Goal: Communication & Community: Share content

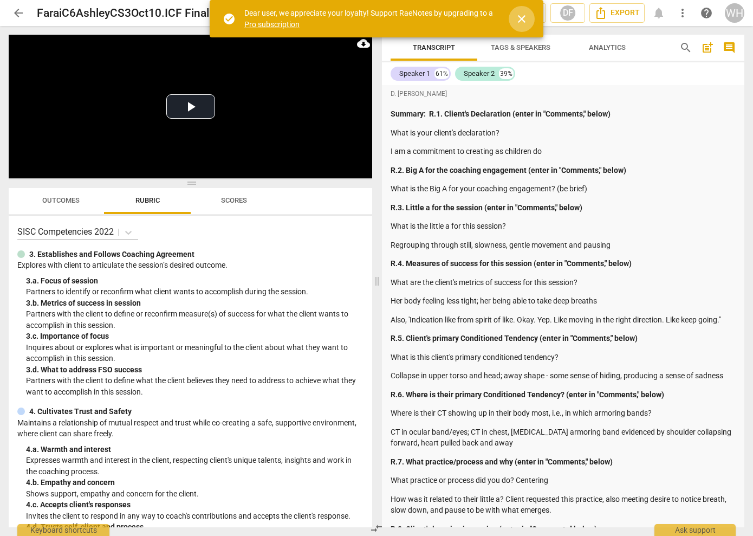
click at [521, 17] on span "close" at bounding box center [521, 18] width 13 height 13
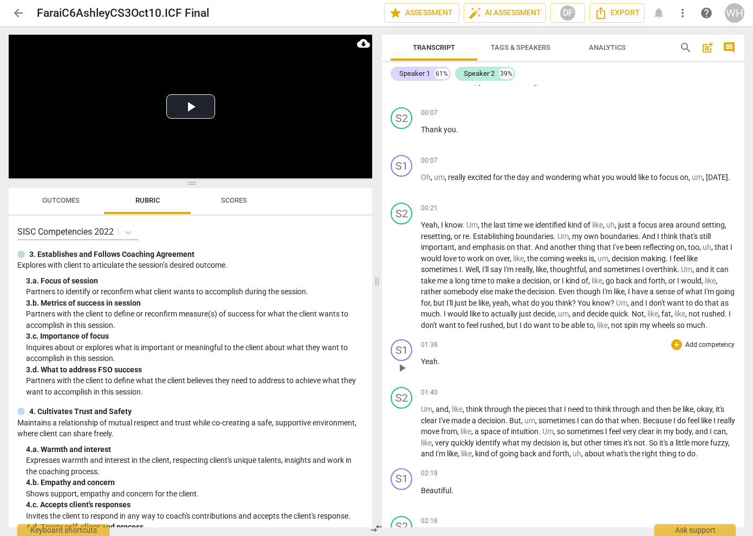
scroll to position [907, 0]
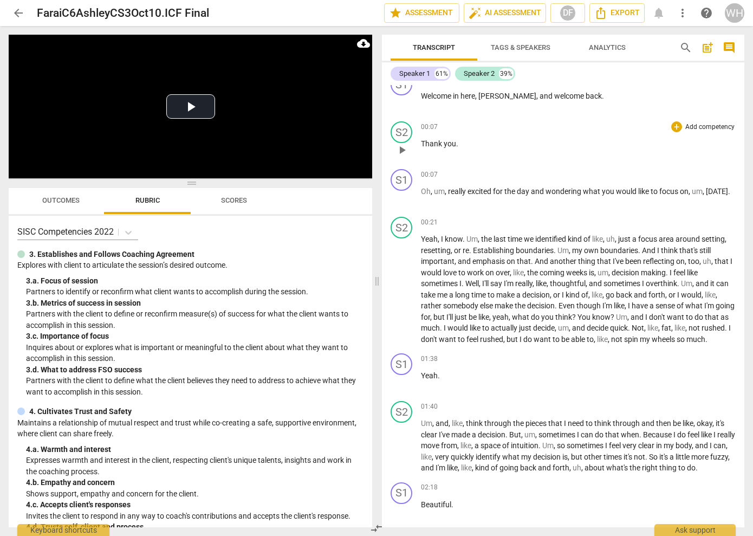
click at [510, 138] on p "Thank you ." at bounding box center [578, 143] width 315 height 11
click at [516, 187] on span "the" at bounding box center [510, 191] width 12 height 9
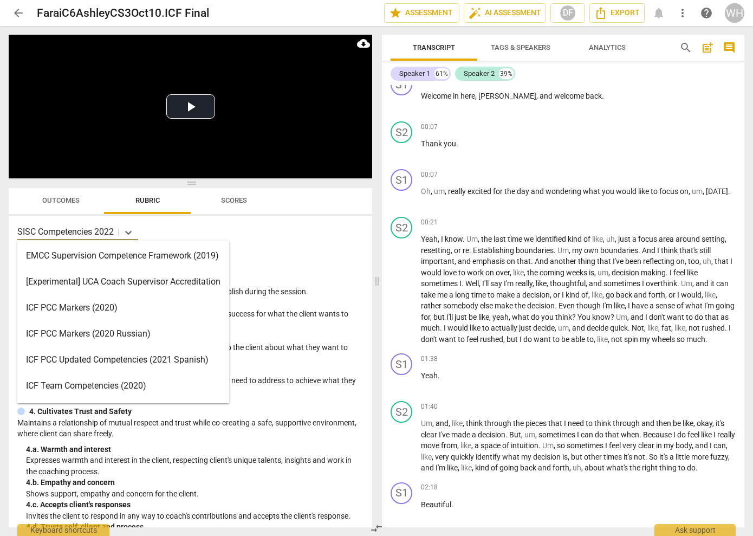
click at [83, 233] on p "SISC Competencies 2022" at bounding box center [65, 231] width 96 height 12
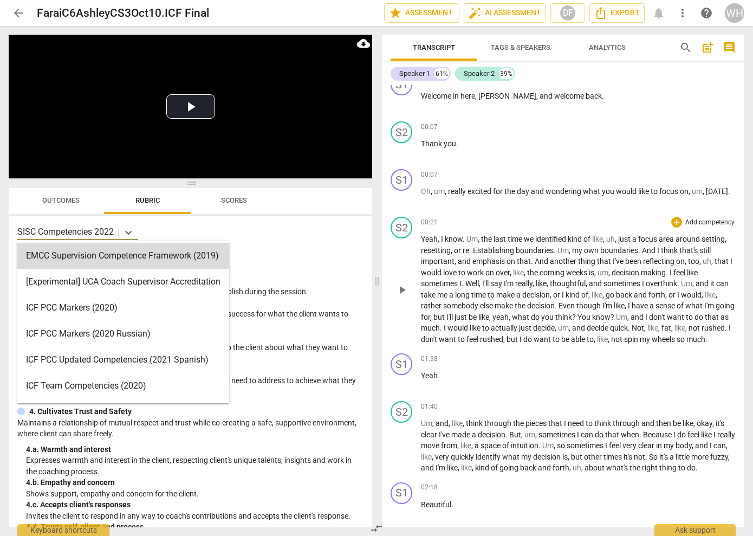
click at [461, 217] on div "00:21 + Add competency keyboard_arrow_right" at bounding box center [578, 222] width 315 height 11
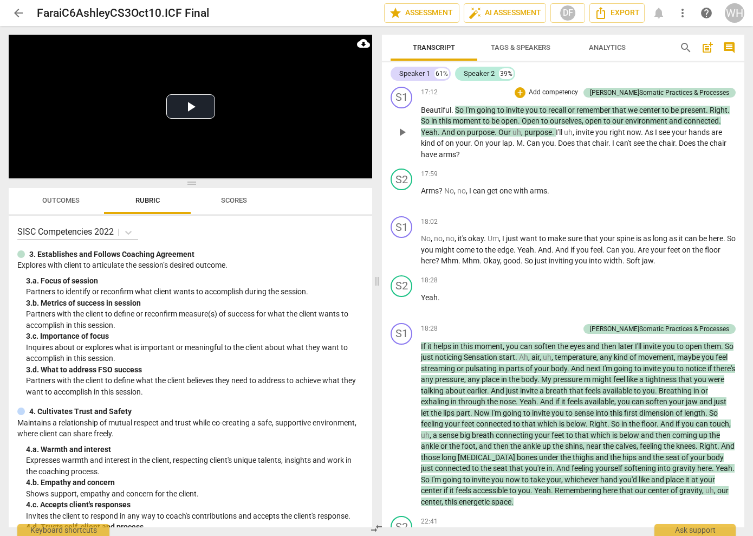
scroll to position [4215, 0]
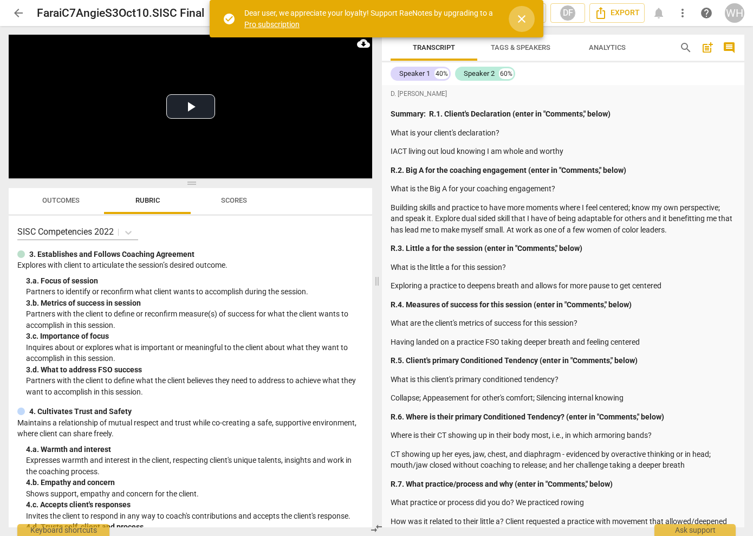
click at [521, 12] on span "close" at bounding box center [521, 18] width 13 height 13
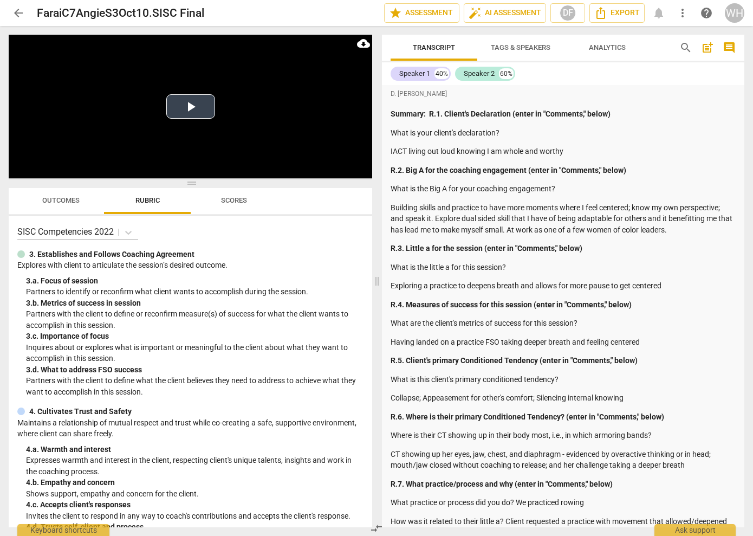
click at [188, 105] on button "Play Video" at bounding box center [190, 106] width 49 height 24
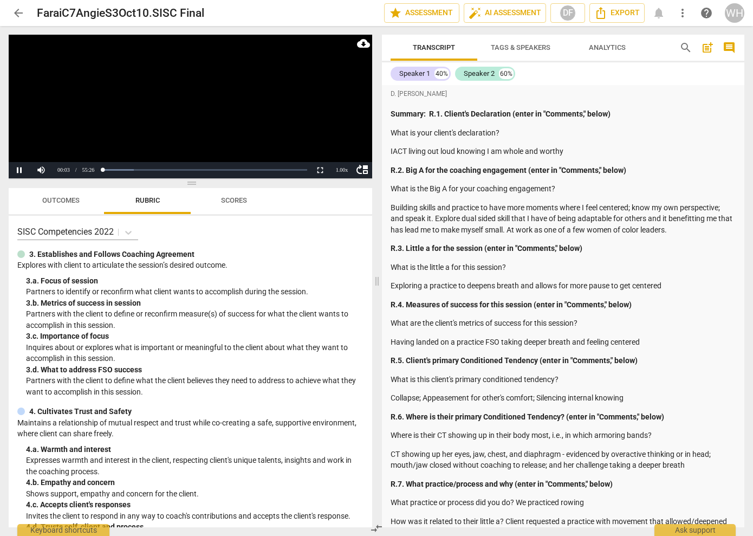
scroll to position [859, 0]
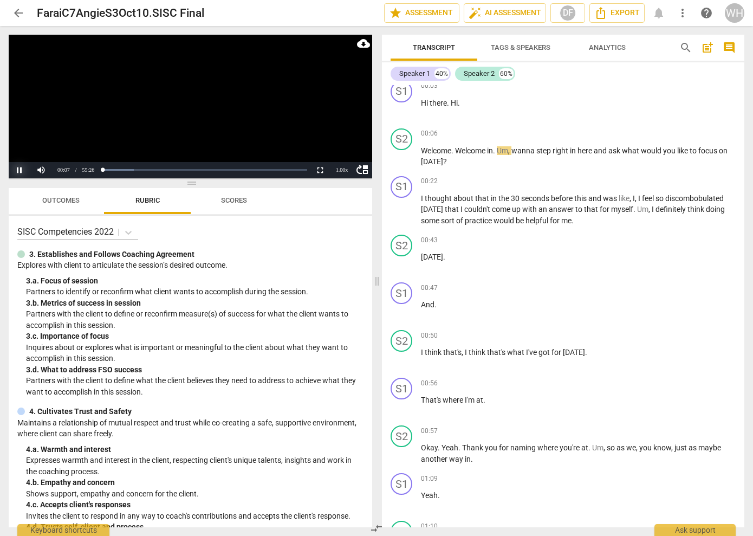
click at [21, 168] on button "Pause" at bounding box center [20, 170] width 22 height 16
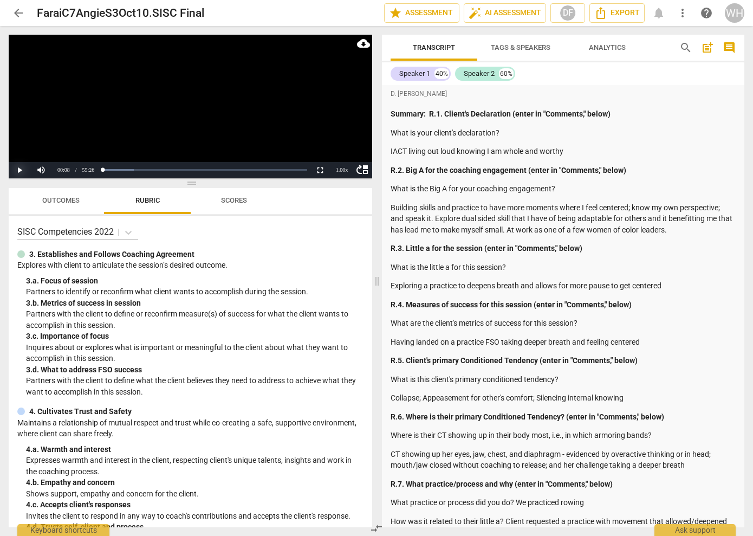
scroll to position [0, 0]
click at [681, 10] on span "more_vert" at bounding box center [682, 12] width 13 height 13
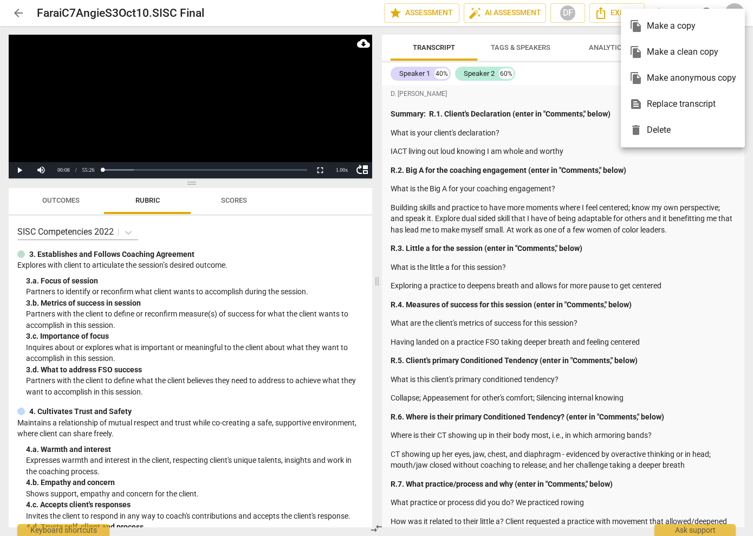
click at [663, 27] on div "file_copy Make a copy" at bounding box center [682, 26] width 107 height 26
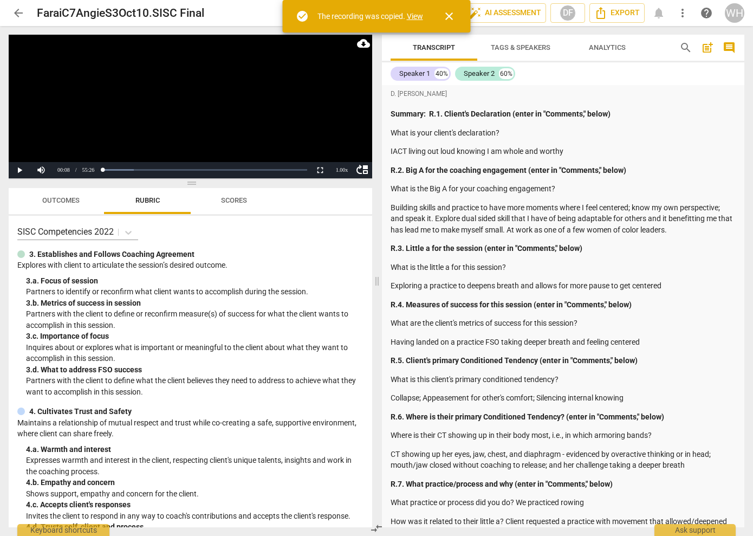
click at [415, 16] on link "View" at bounding box center [415, 16] width 16 height 9
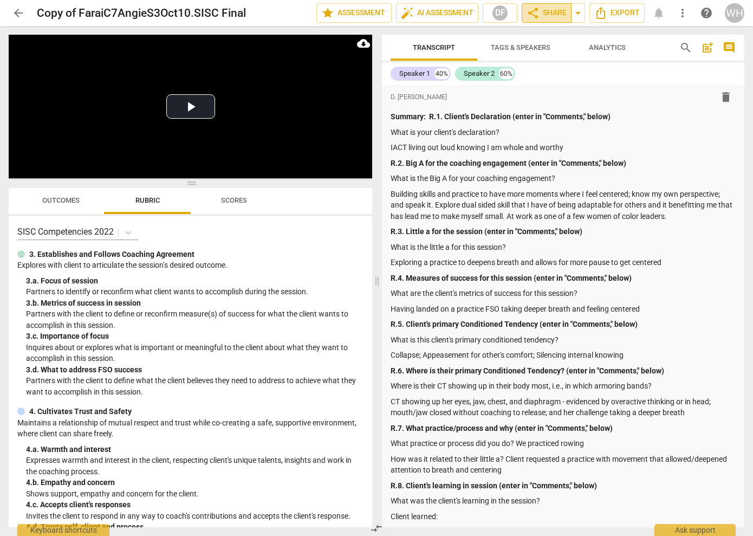
click at [547, 10] on span "share Share" at bounding box center [546, 12] width 40 height 13
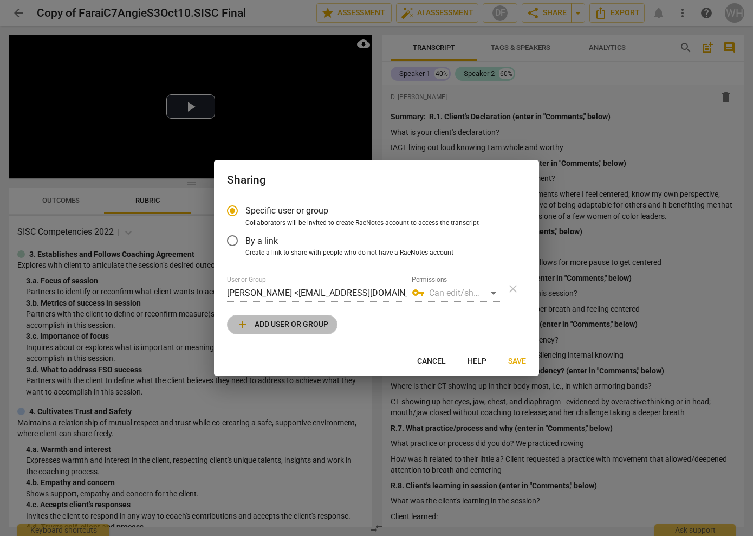
click at [278, 325] on span "add Add user or group" at bounding box center [282, 324] width 92 height 13
radio input "false"
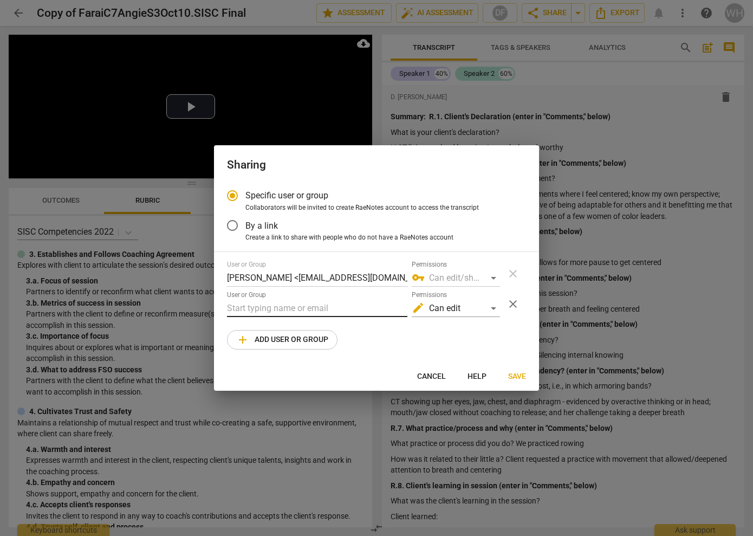
click at [282, 306] on input "text" at bounding box center [317, 307] width 180 height 17
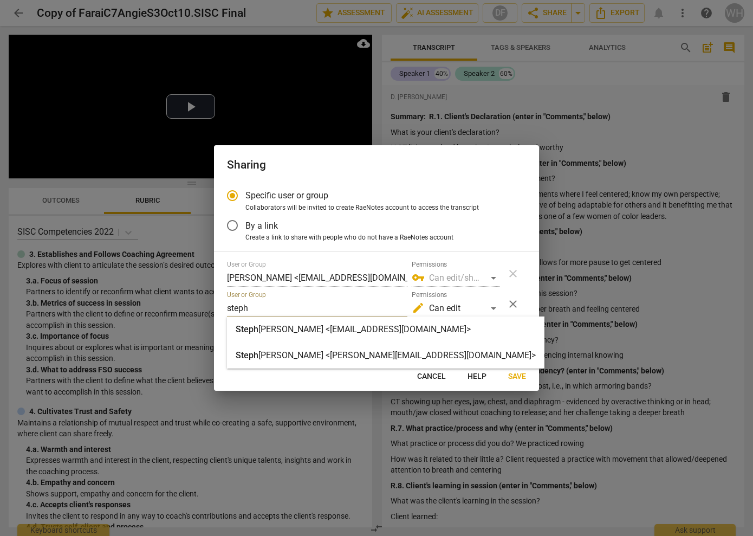
type input "steph"
click at [362, 332] on strong "anie Meux <spmeux@gmail.com>" at bounding box center [364, 329] width 212 height 10
radio input "false"
type input "Stephanie Meux <spmeux@gmail.com>"
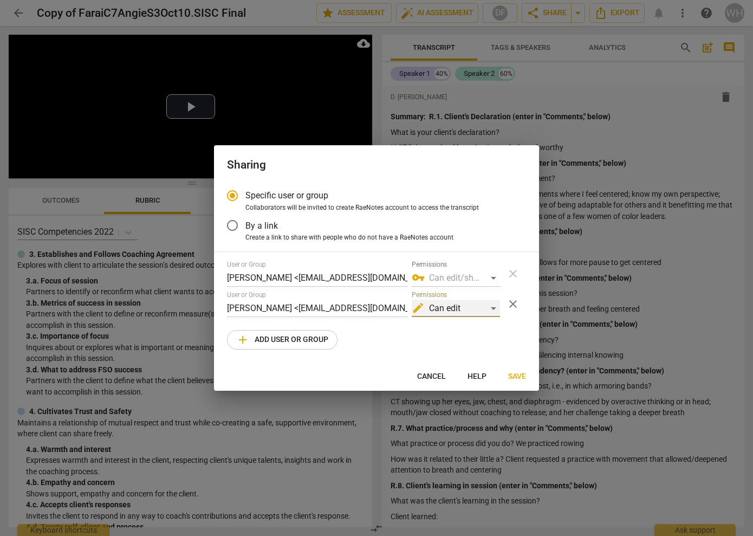
click at [493, 307] on div "edit Can edit" at bounding box center [456, 307] width 88 height 17
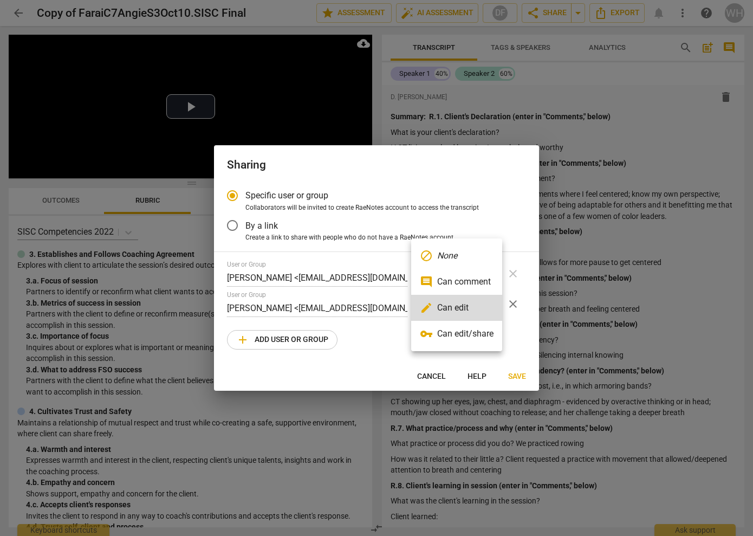
click at [432, 337] on span "vpn_key" at bounding box center [426, 333] width 13 height 13
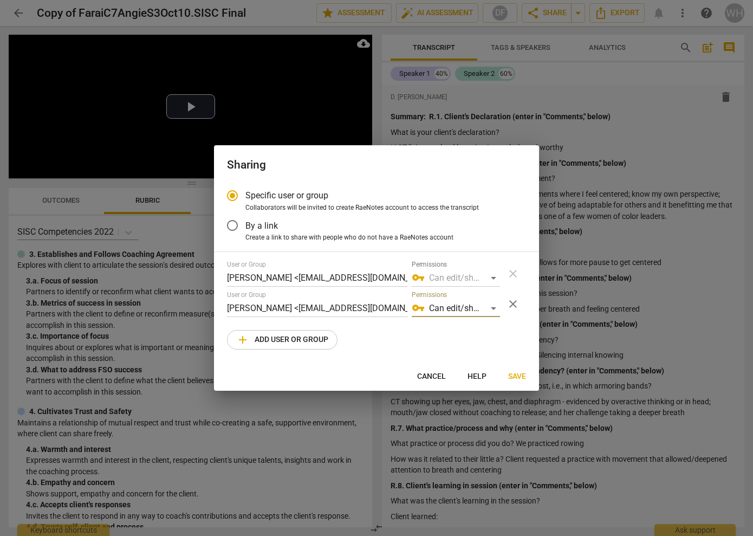
click at [518, 376] on span "Save" at bounding box center [517, 376] width 18 height 11
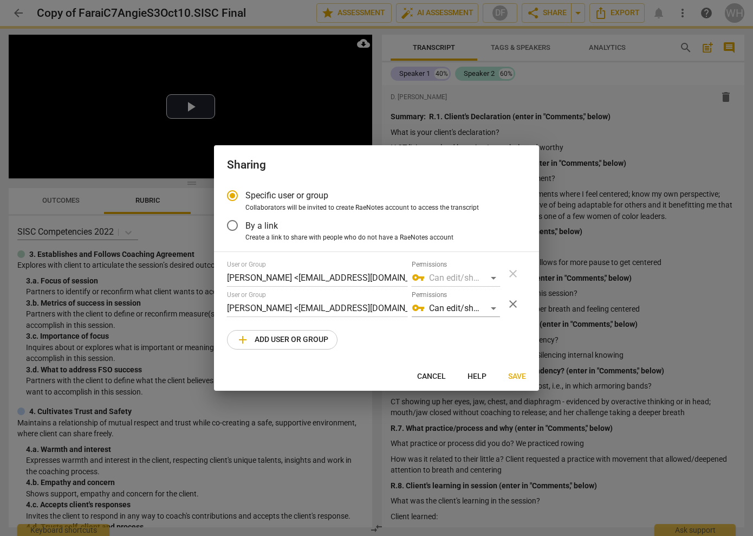
radio input "false"
